Goal: Information Seeking & Learning: Learn about a topic

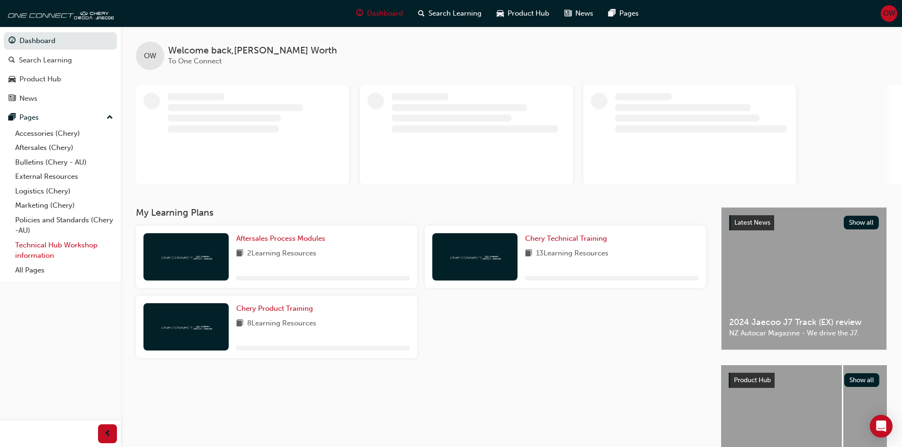
click at [49, 248] on link "Technical Hub Workshop information" at bounding box center [64, 250] width 106 height 25
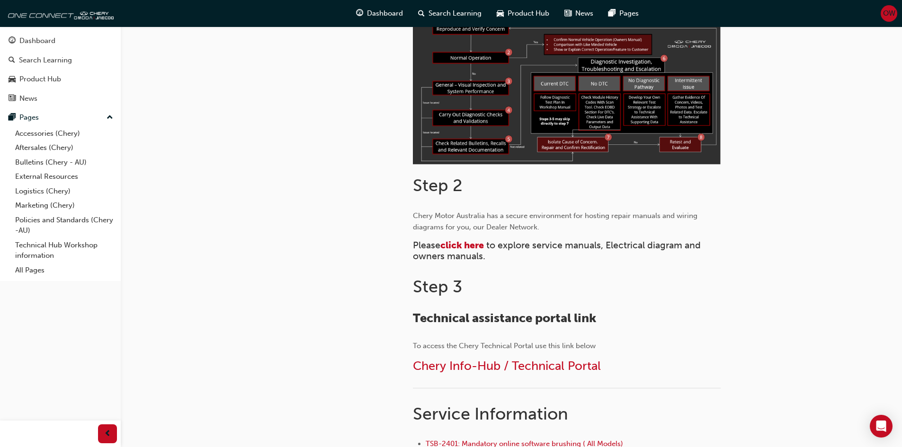
scroll to position [331, 0]
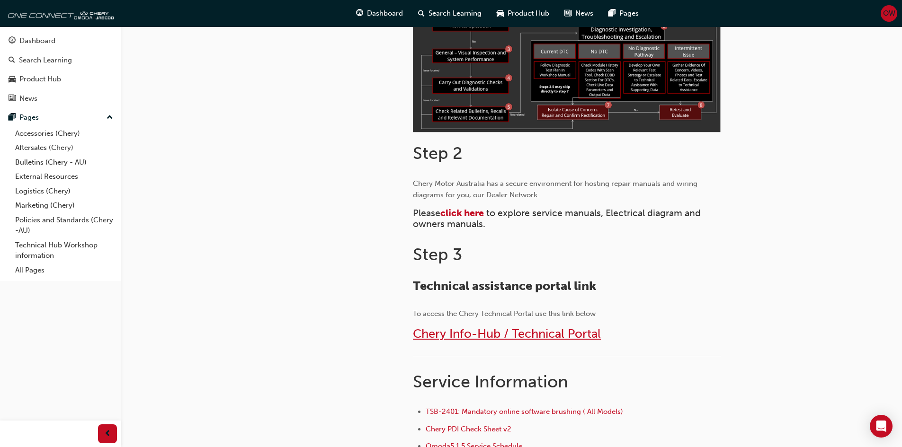
click at [535, 339] on span "Chery Info-Hub / Technical Portal" at bounding box center [507, 334] width 188 height 15
